Goal: Information Seeking & Learning: Learn about a topic

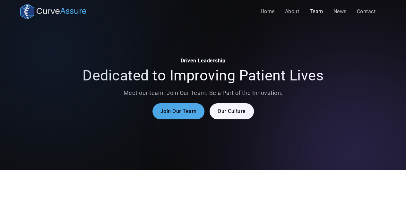
click at [176, 107] on link "Join Our Team" at bounding box center [179, 111] width 52 height 16
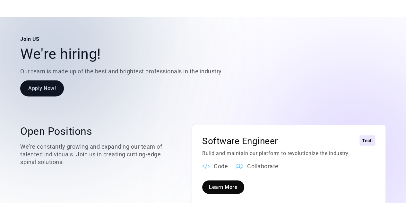
scroll to position [733, 0]
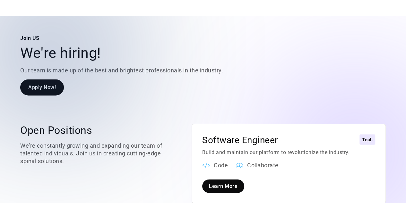
click at [48, 70] on div at bounding box center [51, 51] width 103 height 103
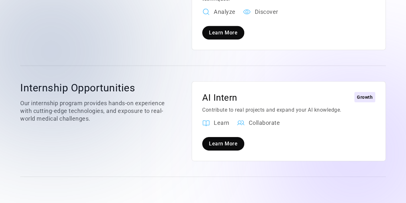
scroll to position [984, 0]
click at [214, 136] on link "Learn More" at bounding box center [223, 142] width 42 height 13
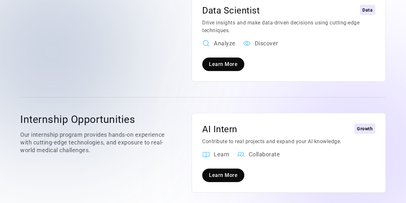
scroll to position [953, 0]
click at [218, 123] on div "AI Intern" at bounding box center [219, 129] width 35 height 12
click at [219, 168] on link "Learn More" at bounding box center [223, 174] width 42 height 13
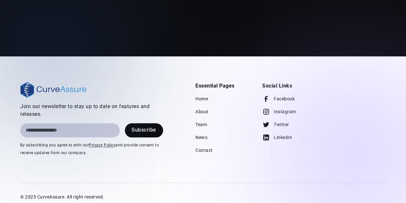
scroll to position [334, 0]
